Goal: Find specific page/section: Locate item on page

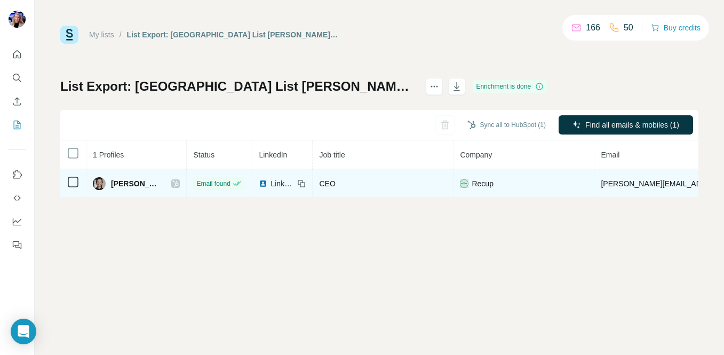
click at [131, 181] on span "[PERSON_NAME]" at bounding box center [136, 183] width 50 height 11
click at [134, 181] on span "[PERSON_NAME]" at bounding box center [136, 183] width 50 height 11
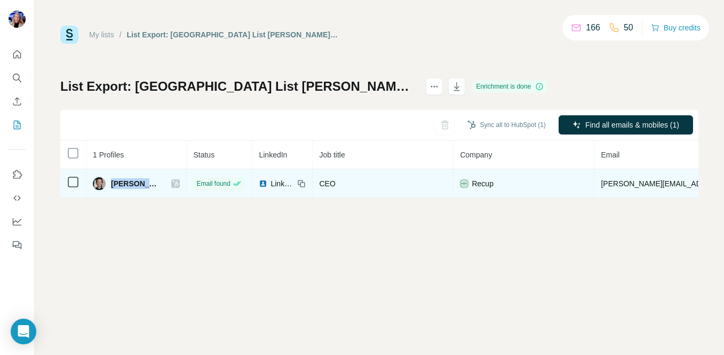
click at [134, 181] on span "[PERSON_NAME]" at bounding box center [136, 183] width 50 height 11
click at [136, 183] on span "[PERSON_NAME]" at bounding box center [136, 183] width 50 height 11
click at [272, 182] on span "LinkedIn" at bounding box center [281, 183] width 23 height 11
